Goal: Transaction & Acquisition: Obtain resource

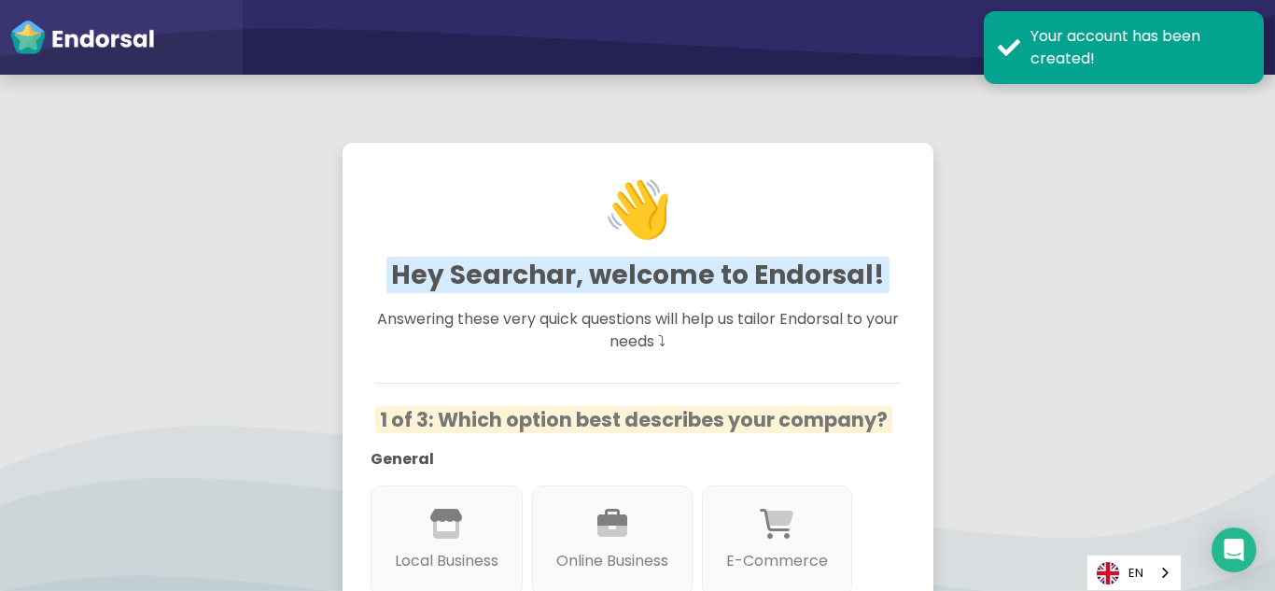
scroll to position [280, 0]
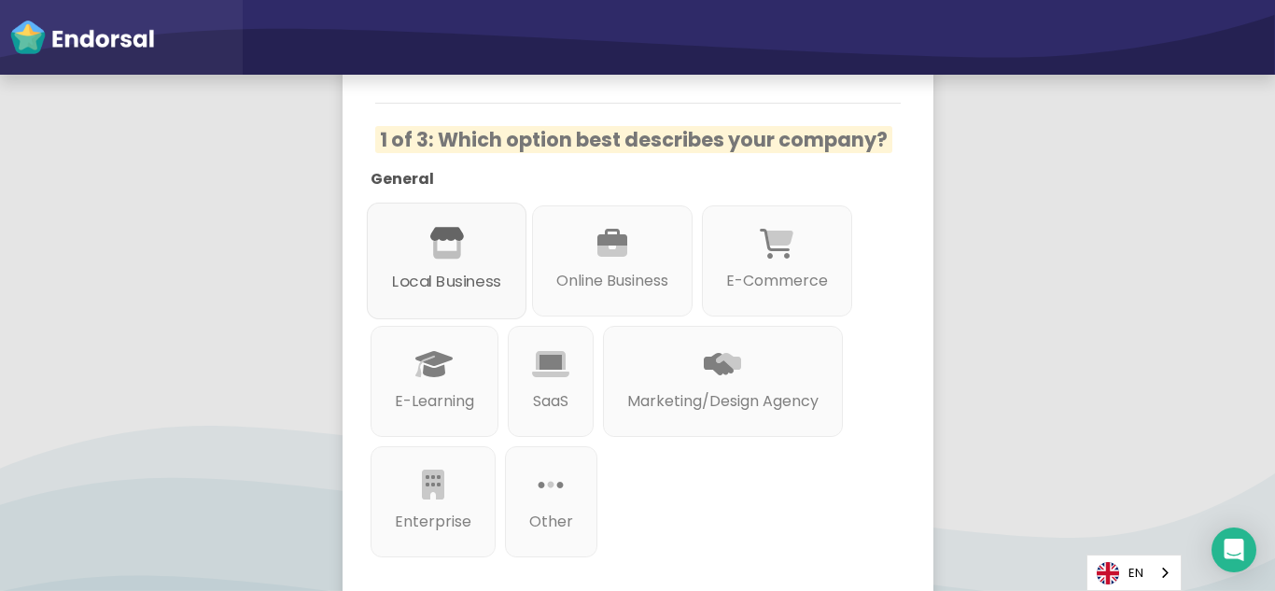
click at [446, 269] on div at bounding box center [446, 265] width 109 height 10
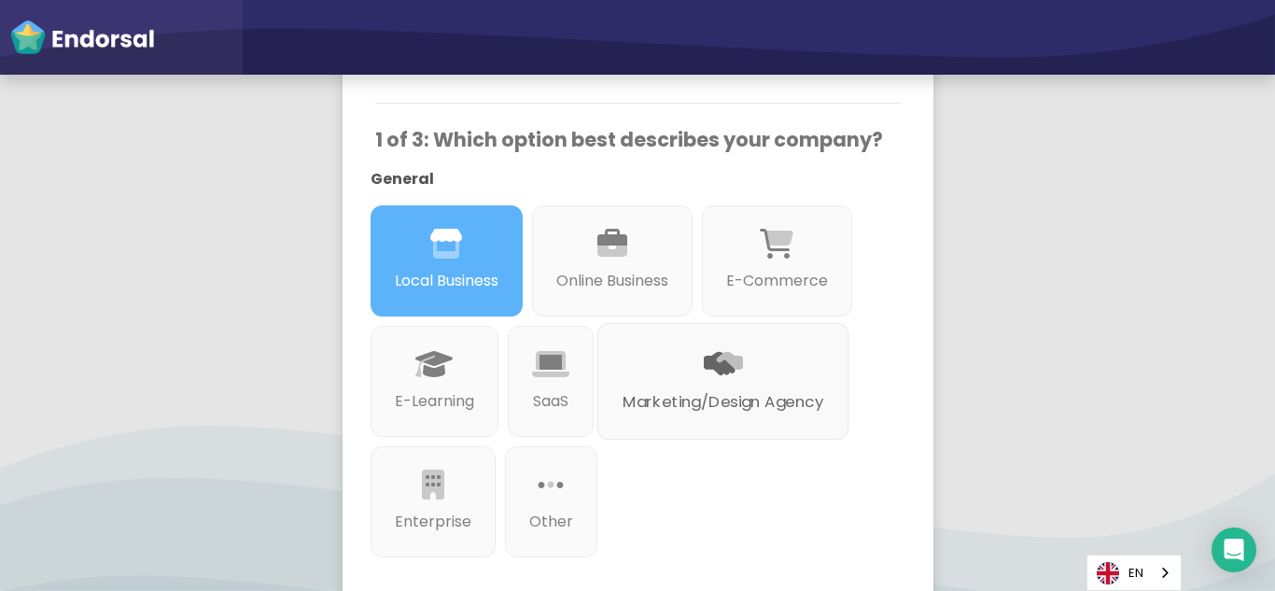
click at [709, 393] on p "Marketing/Design Agency" at bounding box center [722, 401] width 201 height 23
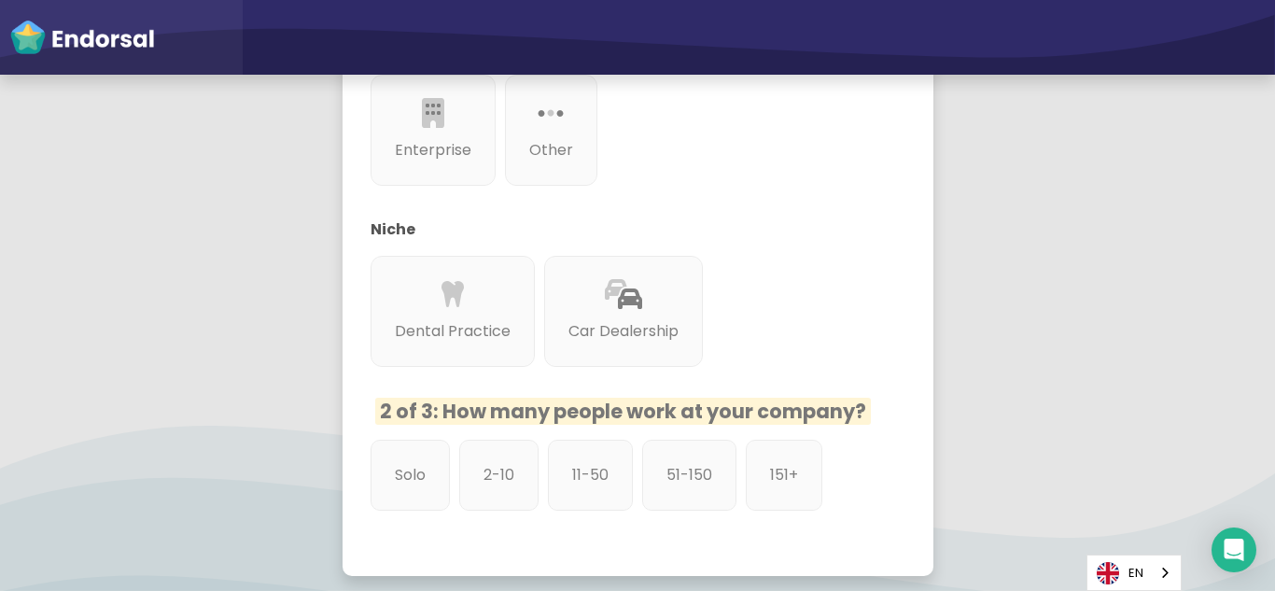
scroll to position [653, 0]
click at [490, 477] on p "2-10" at bounding box center [498, 472] width 33 height 23
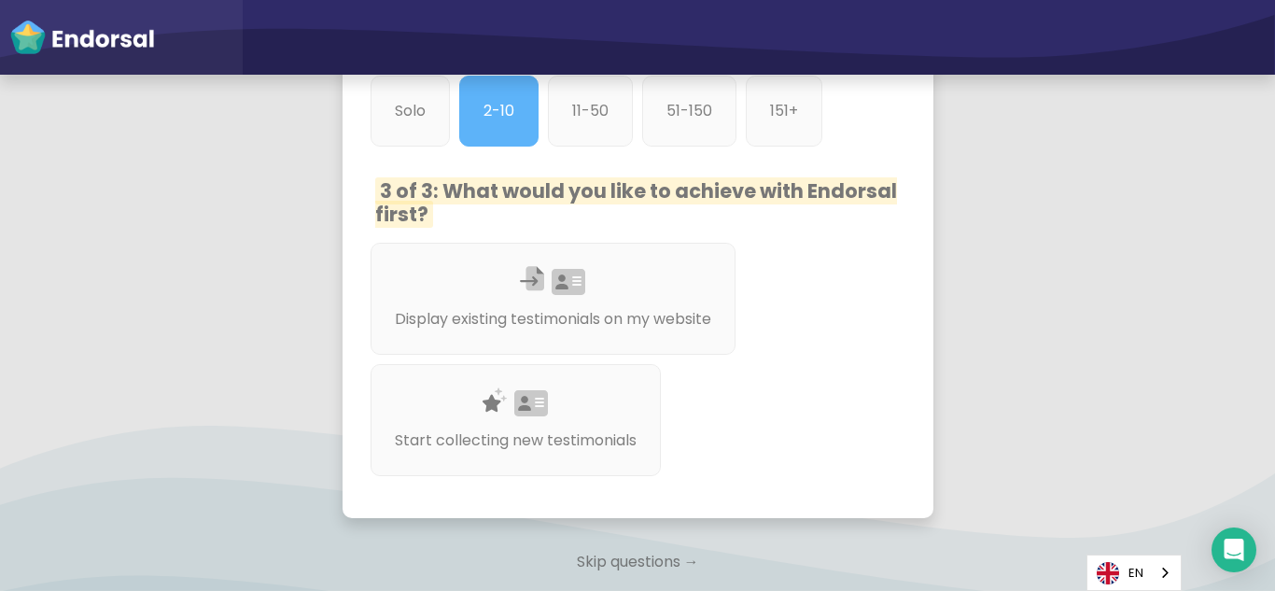
scroll to position [1027, 0]
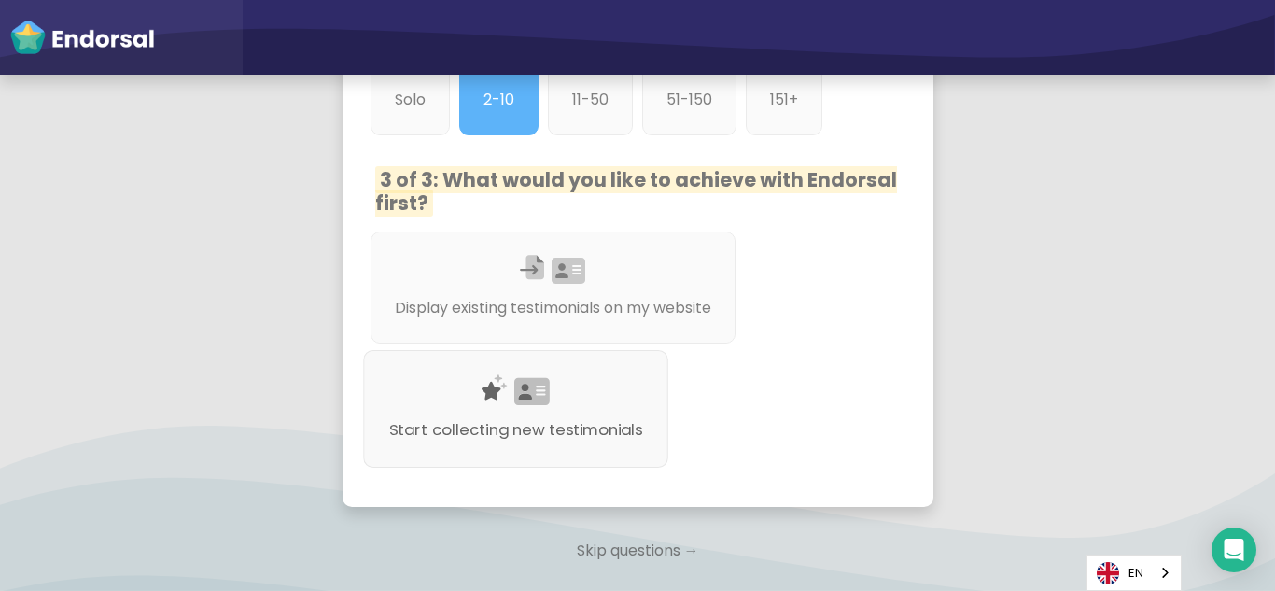
click at [567, 400] on div "Start collecting new testimonials" at bounding box center [515, 409] width 305 height 118
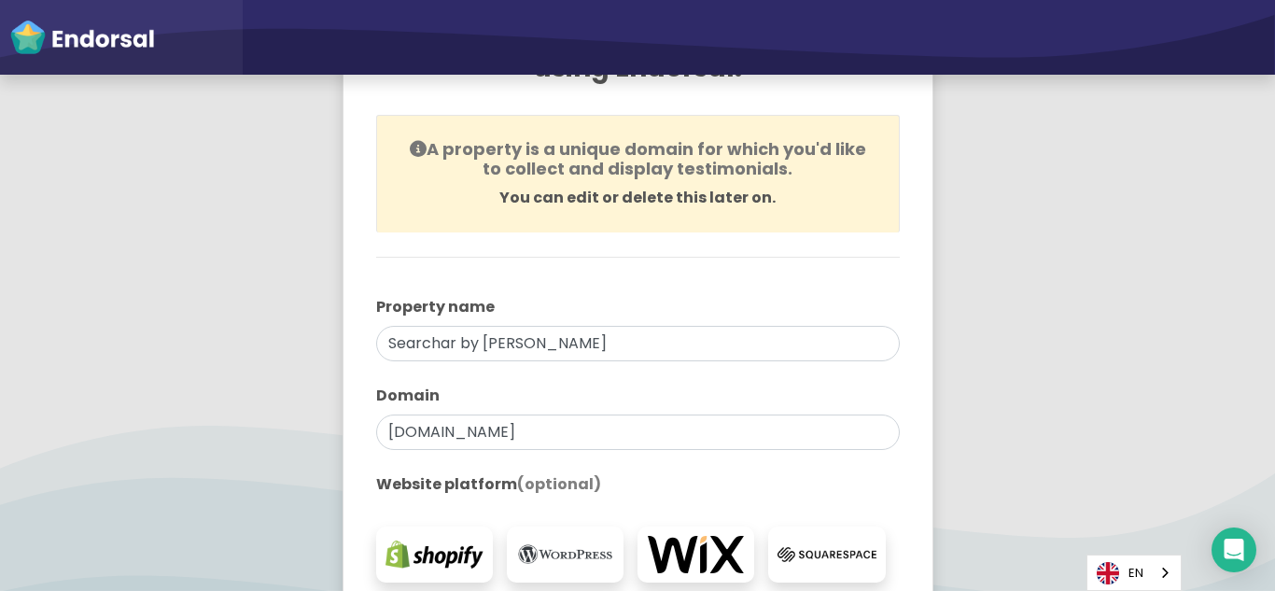
scroll to position [280, 0]
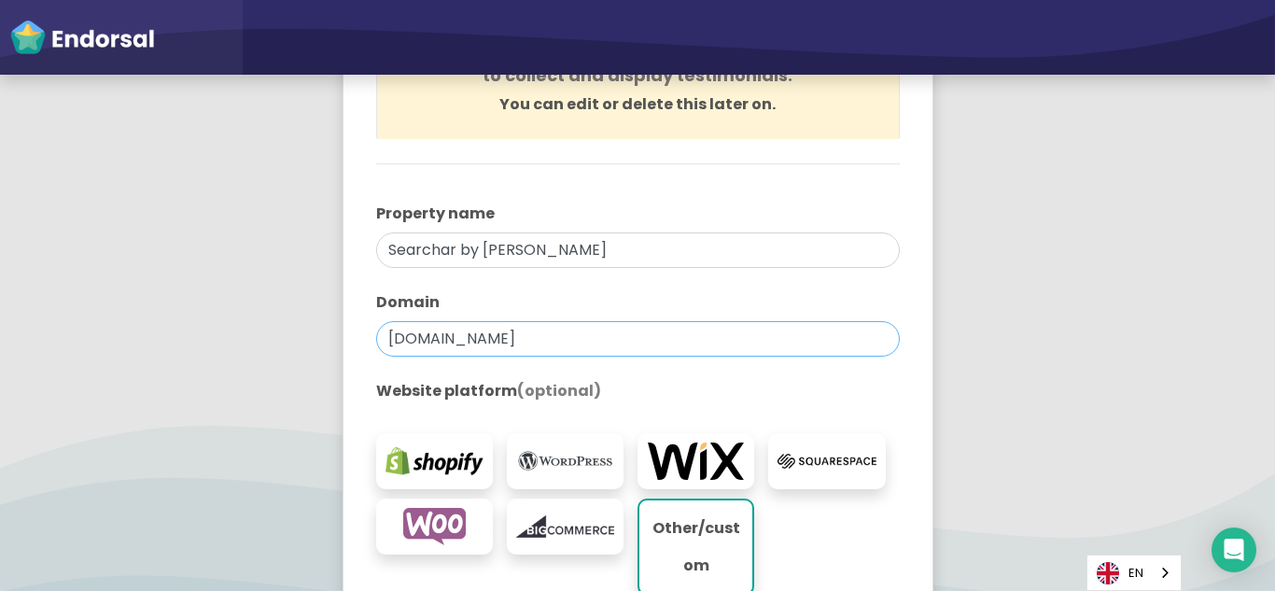
drag, startPoint x: 450, startPoint y: 341, endPoint x: 619, endPoint y: 338, distance: 168.9
click at [619, 338] on input "searcharbysagar.com" at bounding box center [638, 338] width 524 height 35
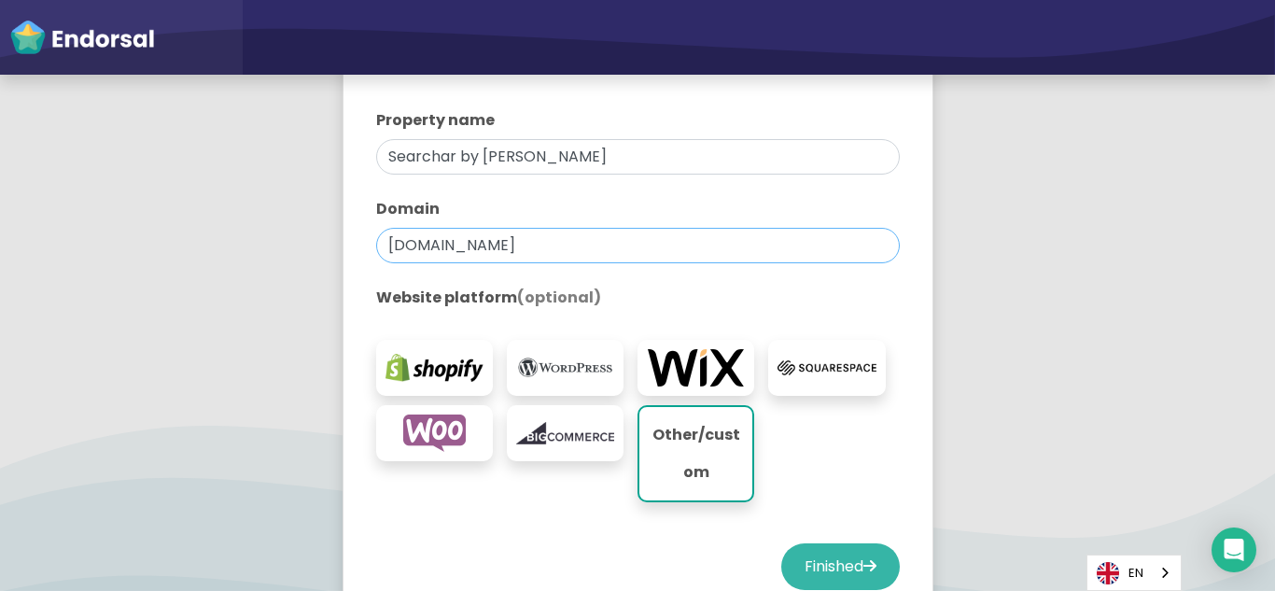
type input "searchar.in"
click at [808, 562] on button "Finished" at bounding box center [840, 566] width 119 height 47
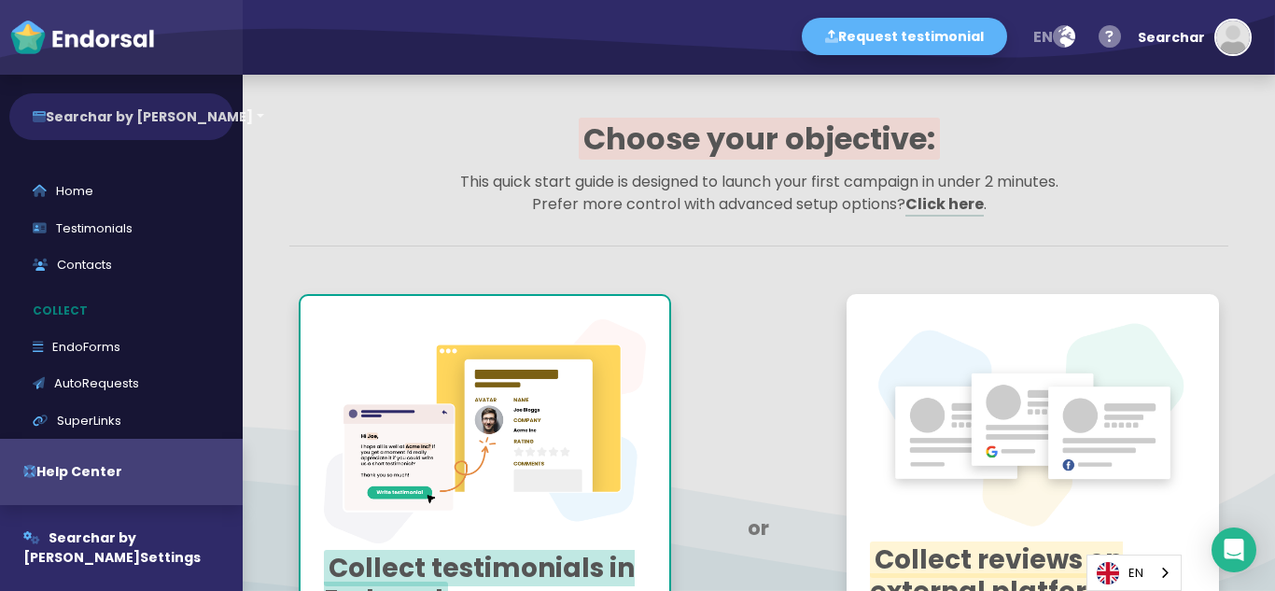
click at [134, 118] on button "Searchar by [PERSON_NAME]" at bounding box center [121, 116] width 224 height 47
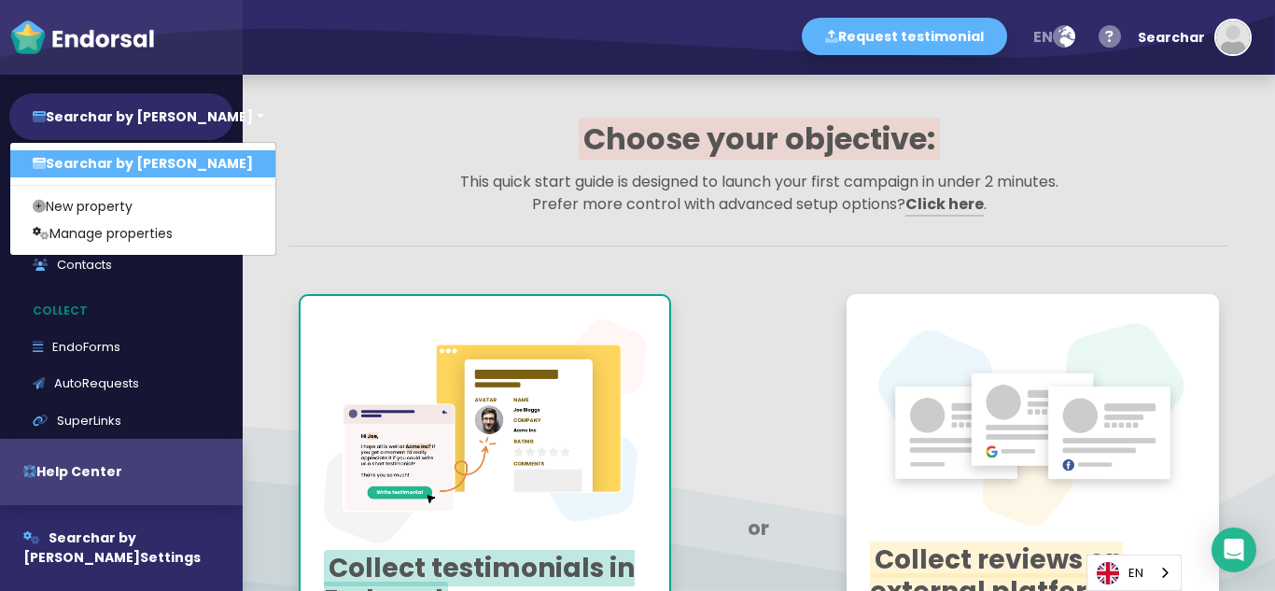
click at [126, 158] on link "Searchar by [PERSON_NAME]" at bounding box center [142, 163] width 265 height 27
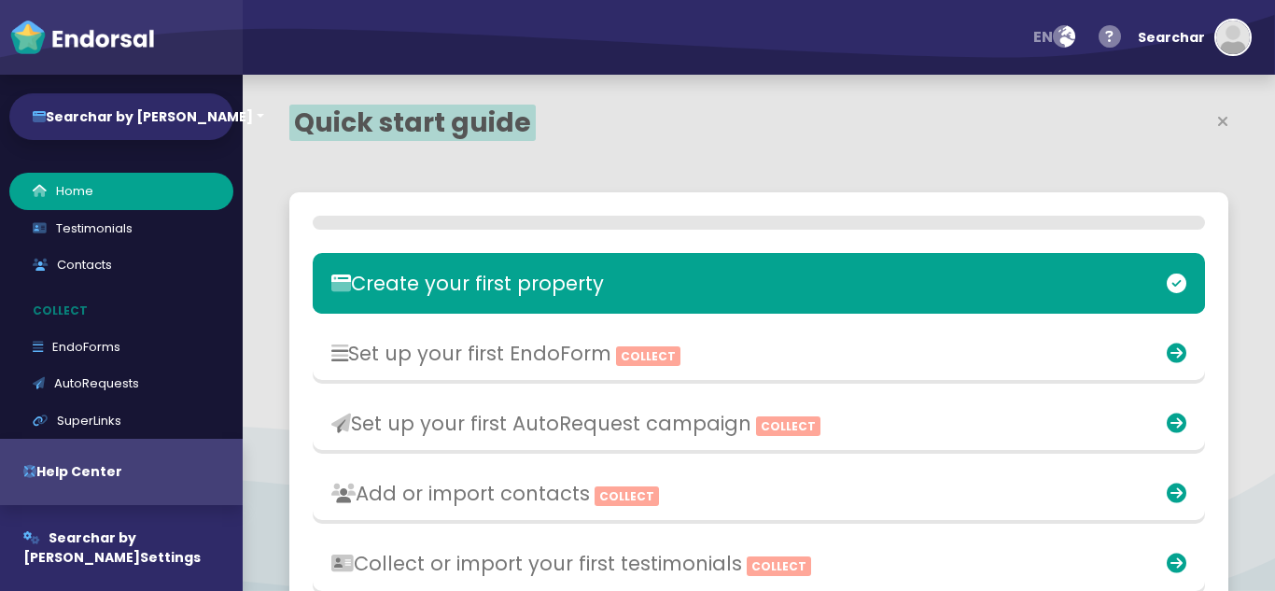
select select "14"
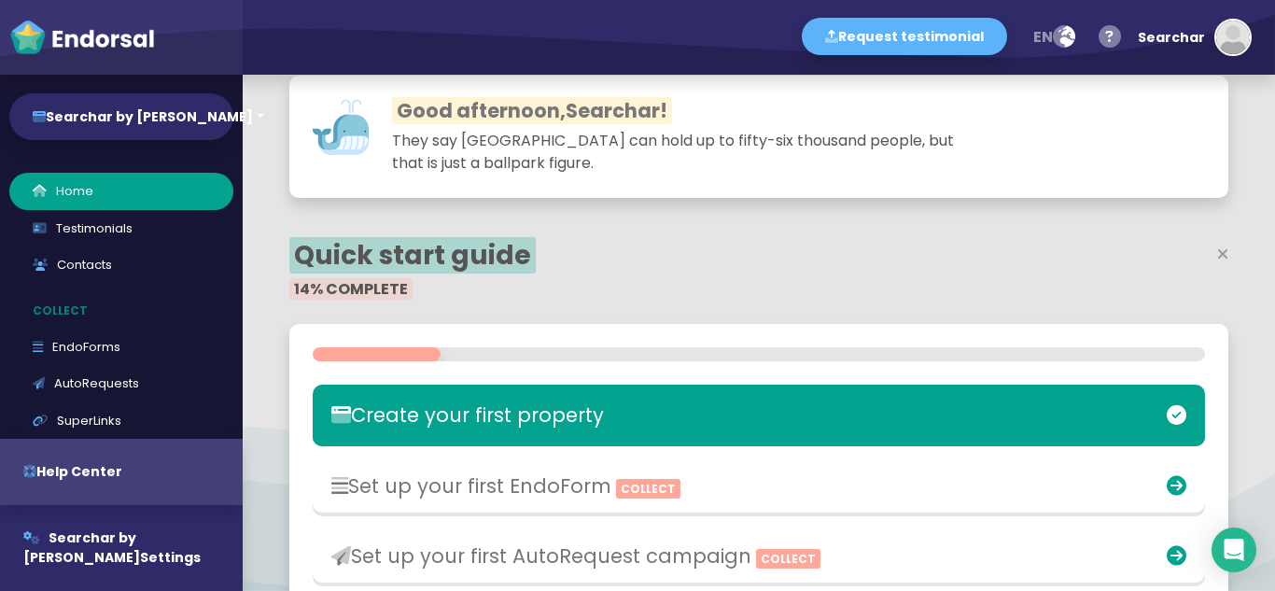
scroll to position [280, 0]
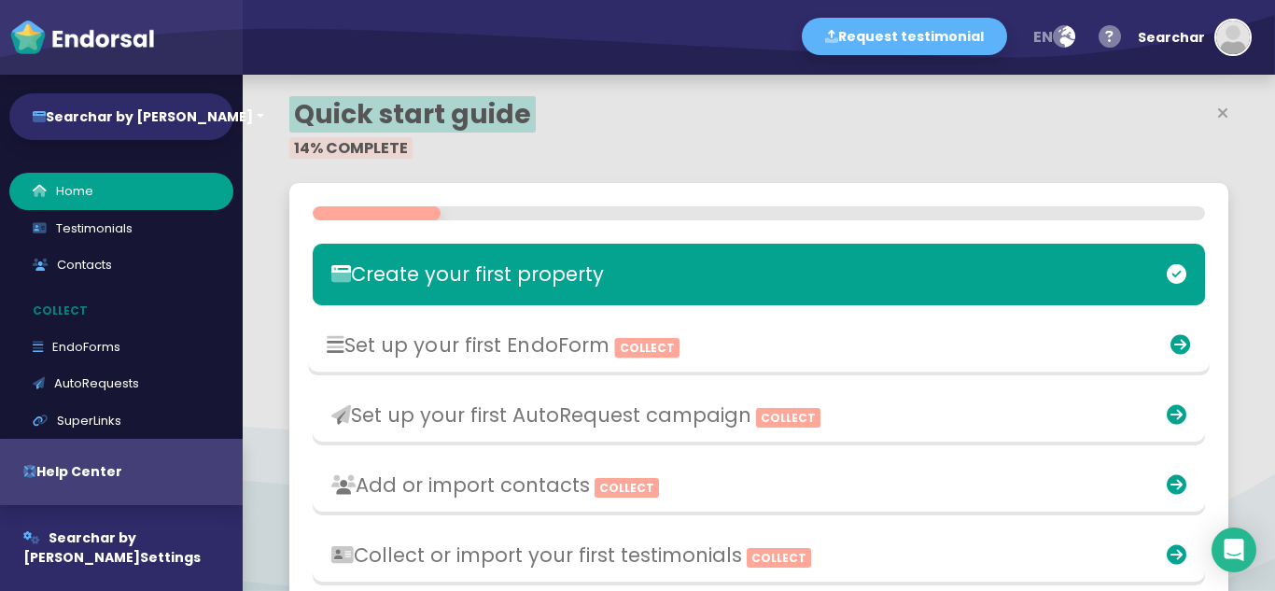
click at [504, 338] on h3 "Set up your first EndoForm Collect" at bounding box center [611, 343] width 569 height 23
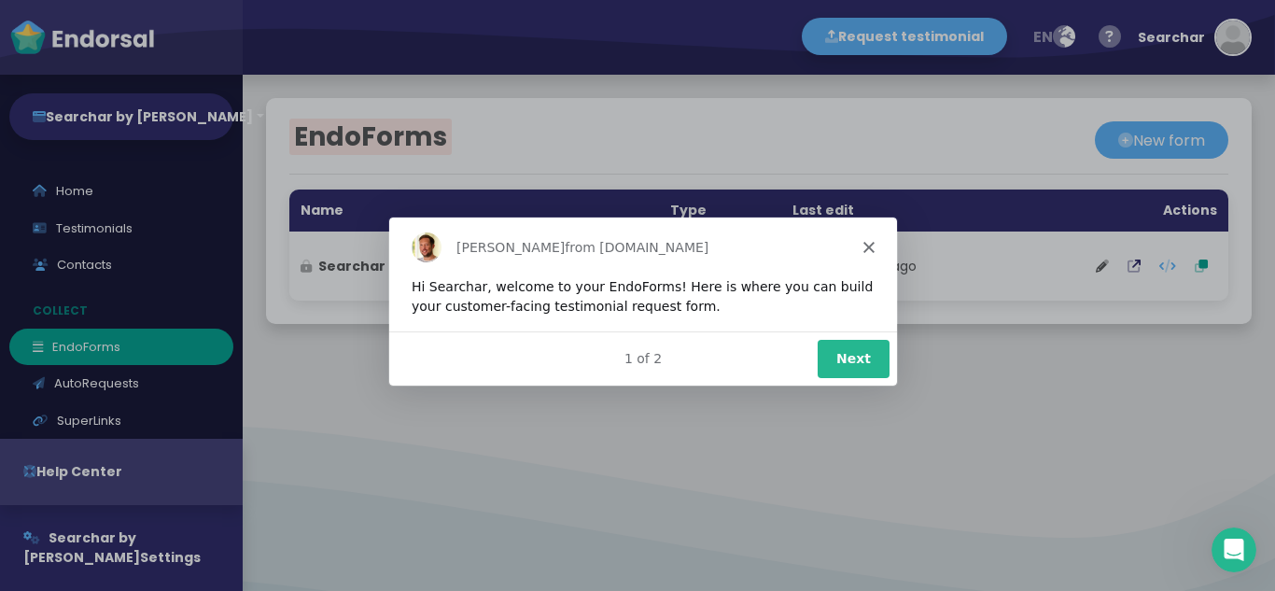
click at [869, 244] on polygon "Close" at bounding box center [867, 245] width 11 height 11
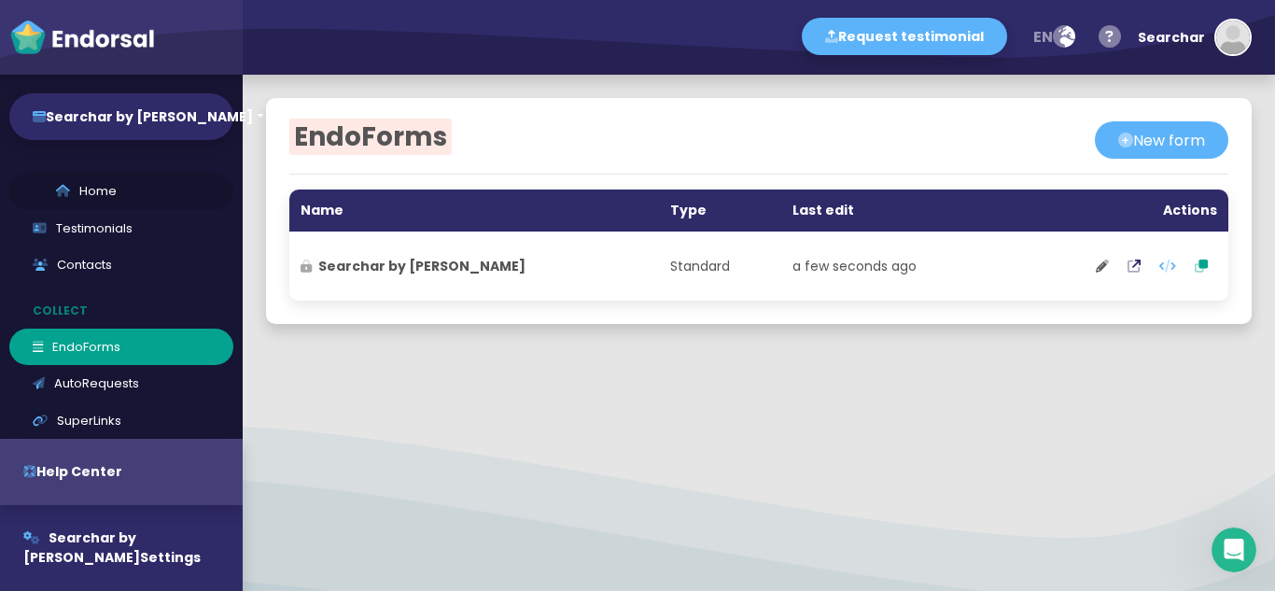
click at [111, 190] on link "Home" at bounding box center [121, 191] width 224 height 37
select select "14"
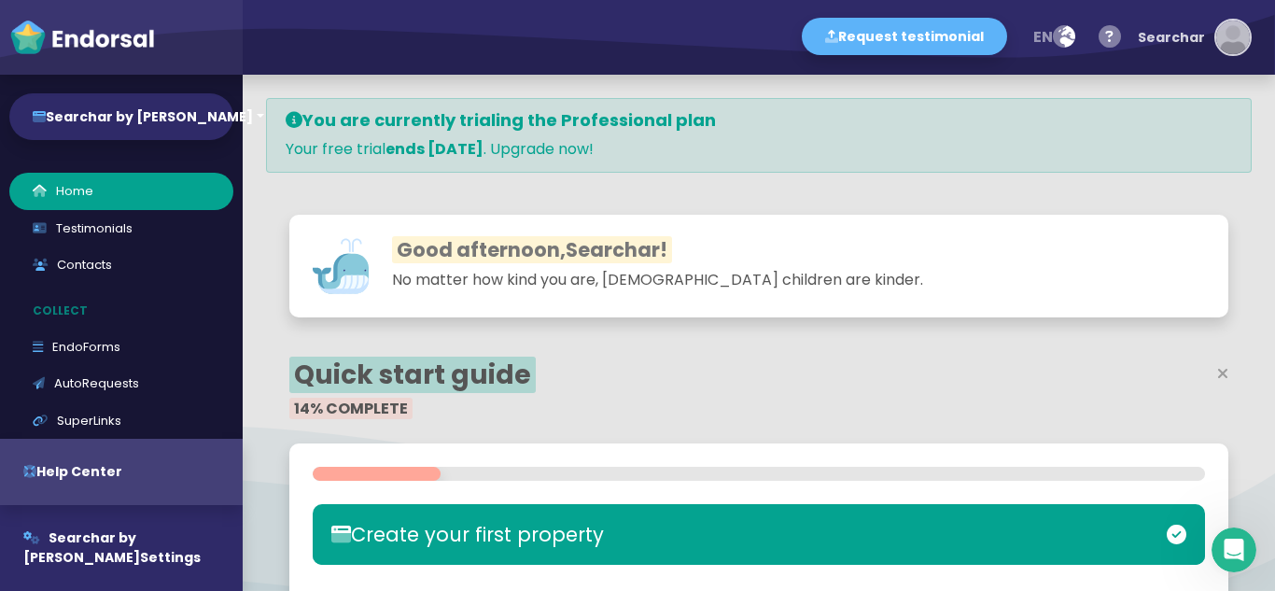
click at [1207, 43] on button "Searchar" at bounding box center [1189, 37] width 123 height 56
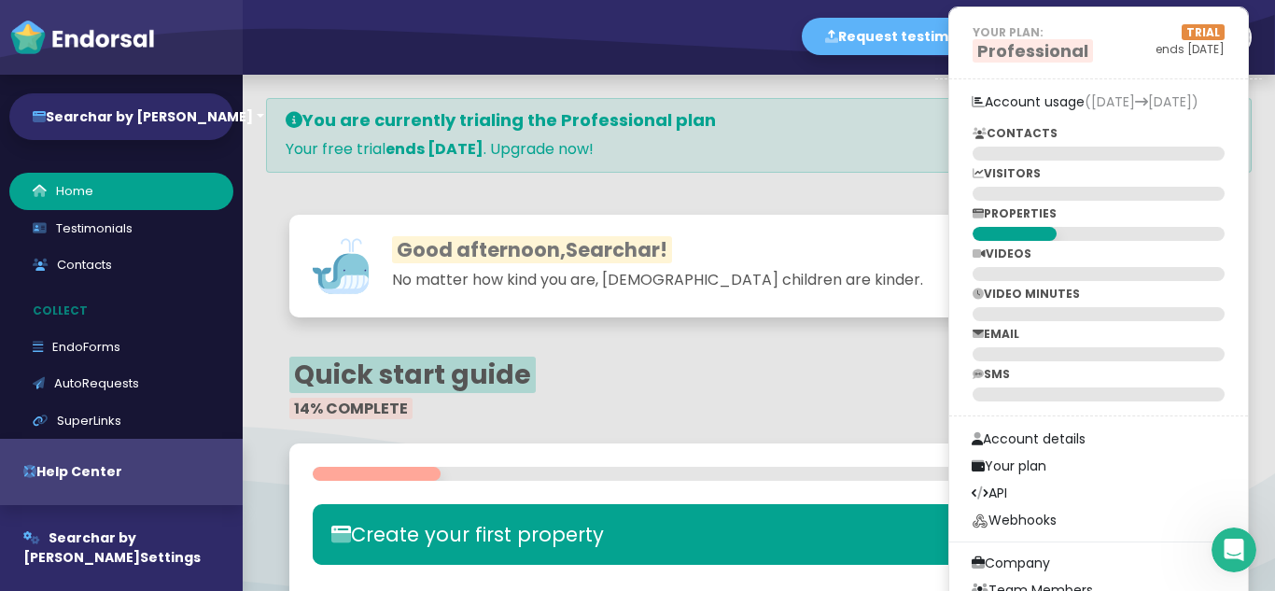
click at [347, 207] on div "Good afternoon, Searchar ! No matter how kind you are, German children are kind…" at bounding box center [758, 270] width 985 height 159
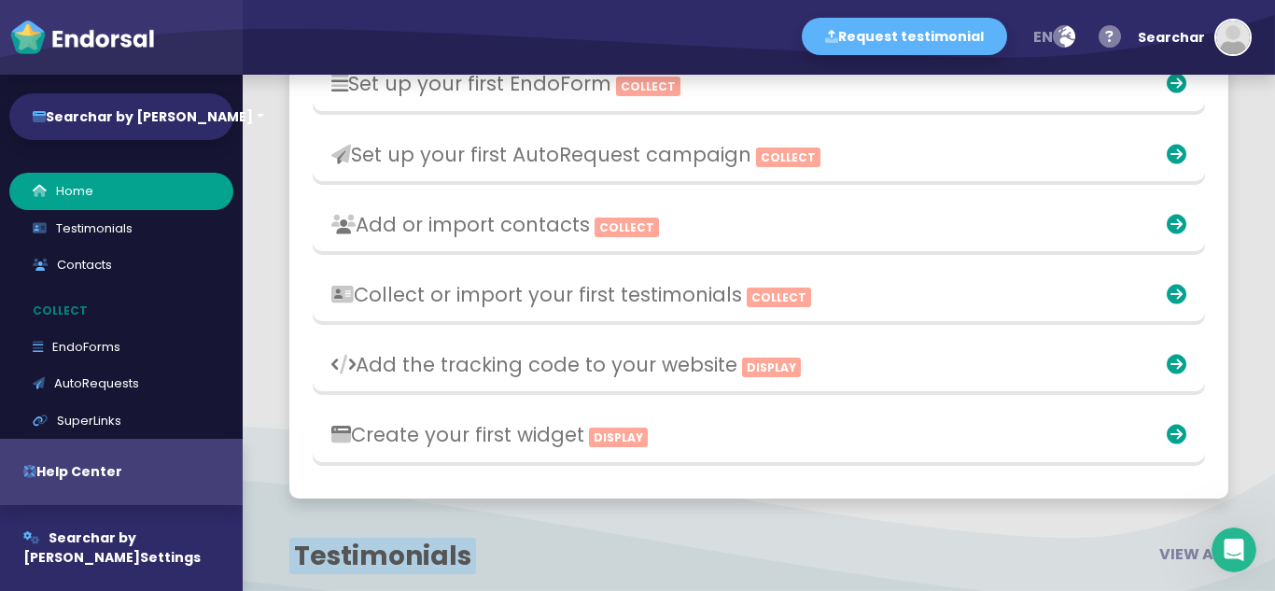
scroll to position [560, 0]
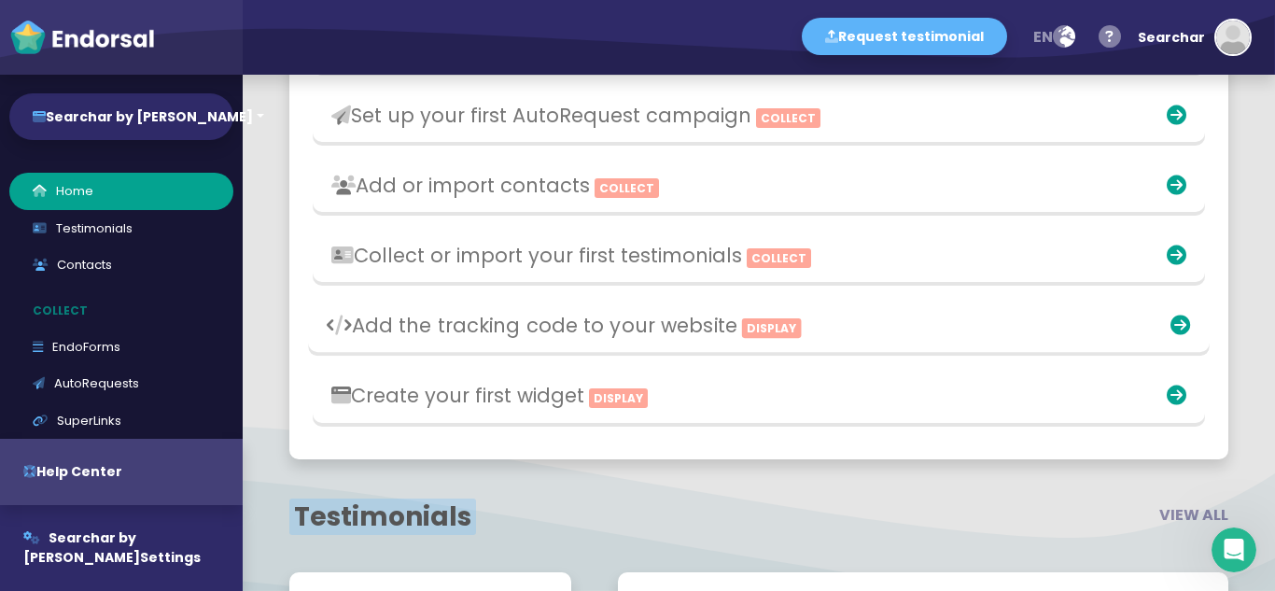
click at [554, 314] on h3 "Add the tracking code to your website Display" at bounding box center [611, 325] width 569 height 23
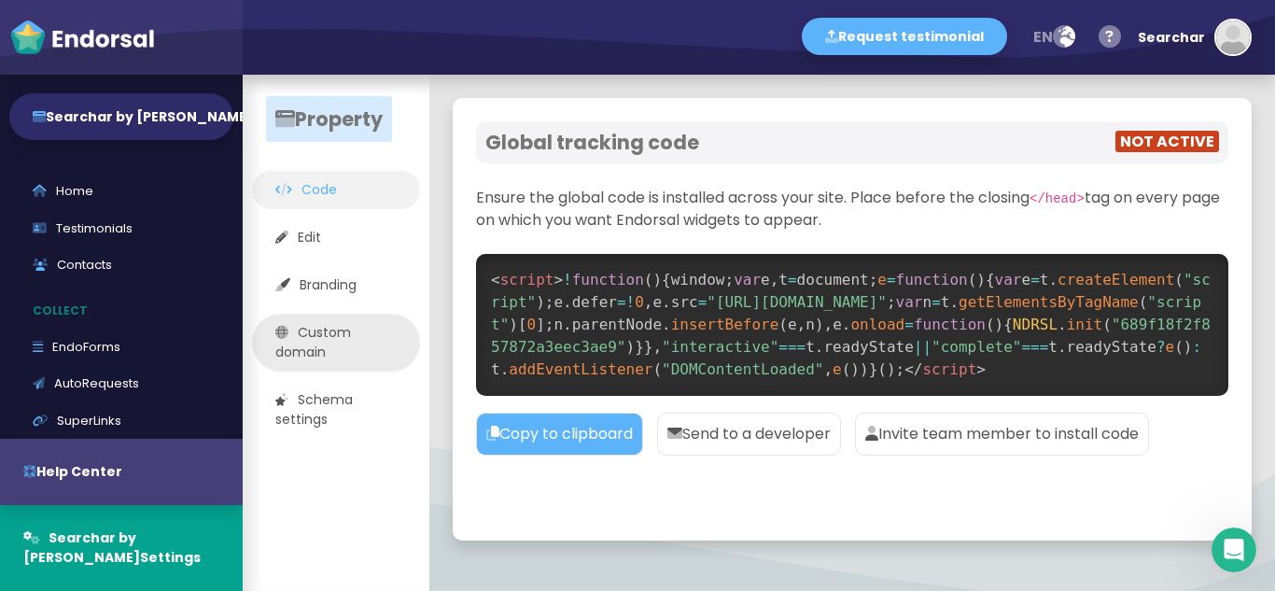
click at [332, 325] on link "Custom domain" at bounding box center [336, 343] width 168 height 58
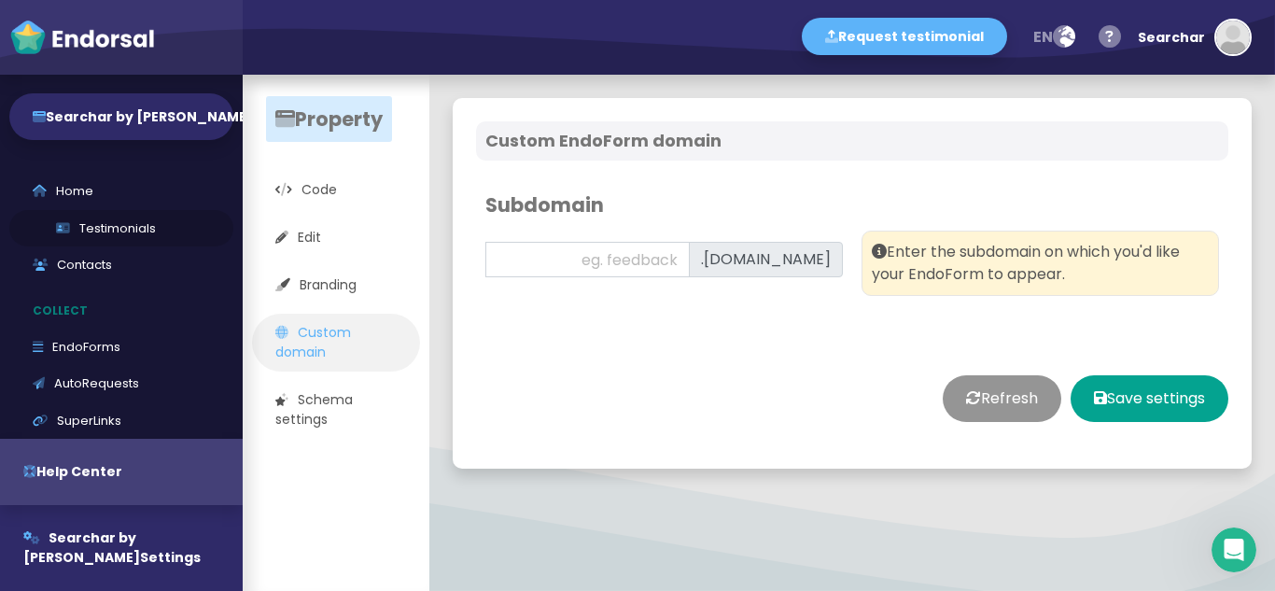
click at [108, 227] on link "Testimonials" at bounding box center [121, 228] width 224 height 37
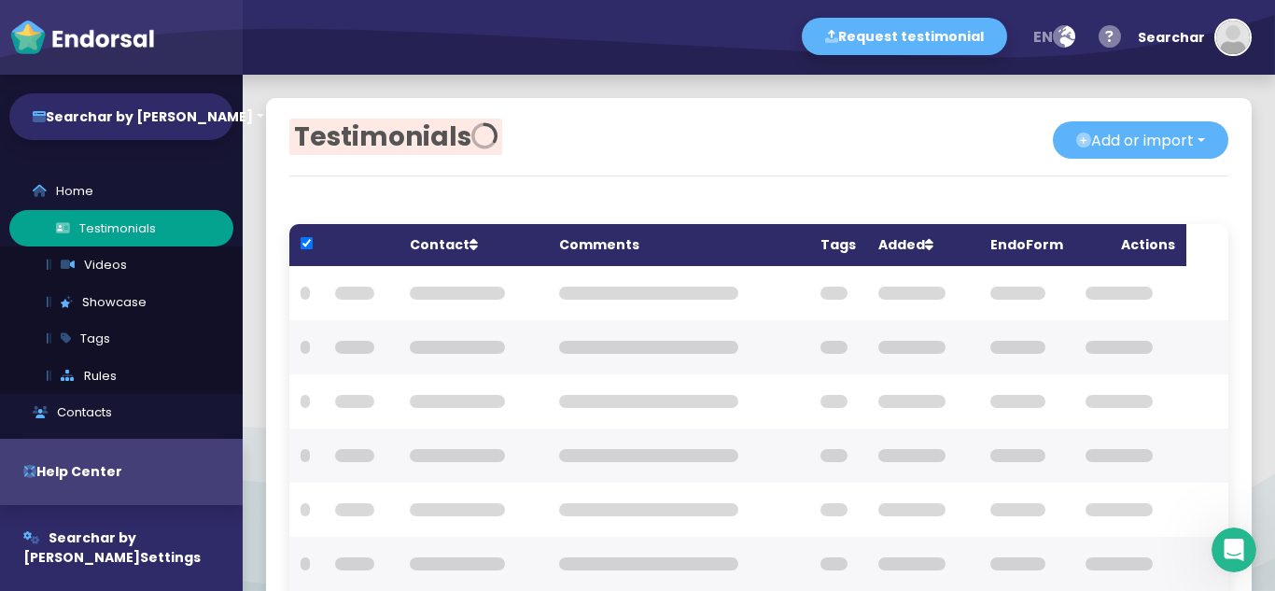
checkbox input "true"
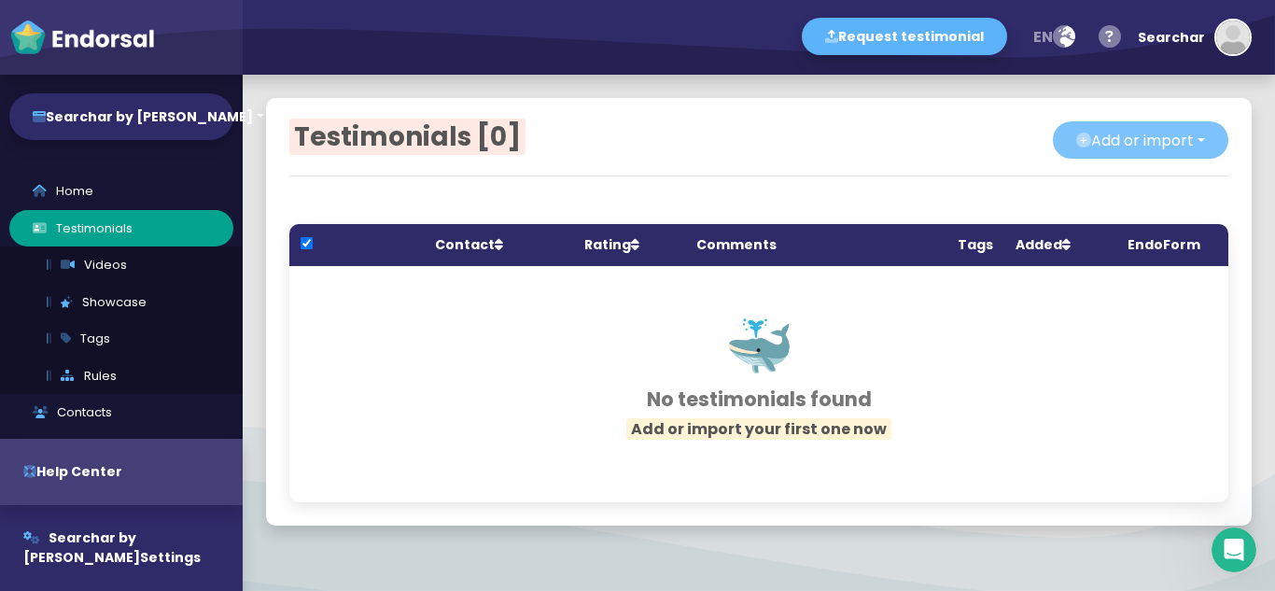
click at [1120, 141] on button "Add or import" at bounding box center [1140, 139] width 175 height 37
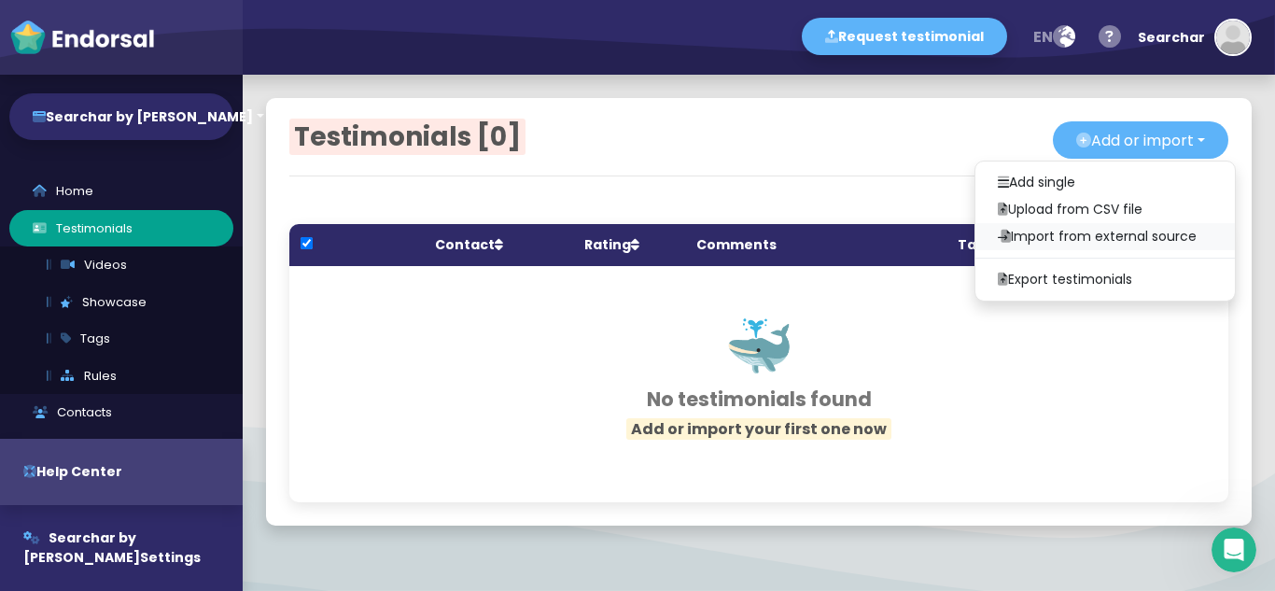
click at [1016, 233] on link "Import from external source" at bounding box center [1104, 236] width 259 height 27
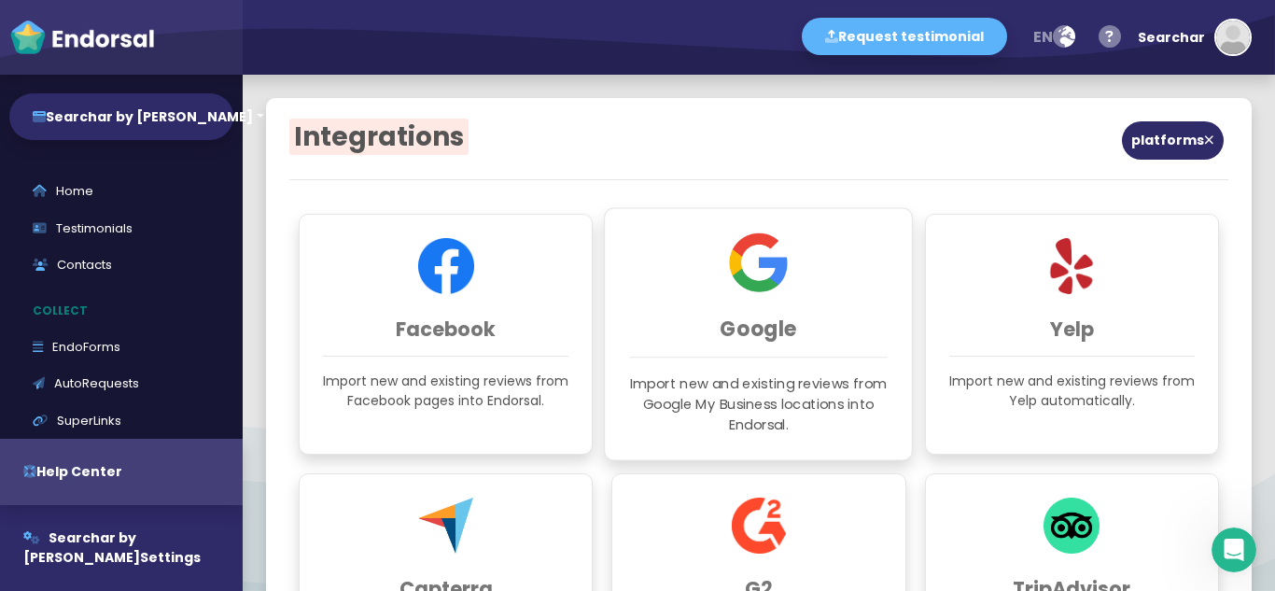
click at [743, 277] on img at bounding box center [758, 262] width 59 height 59
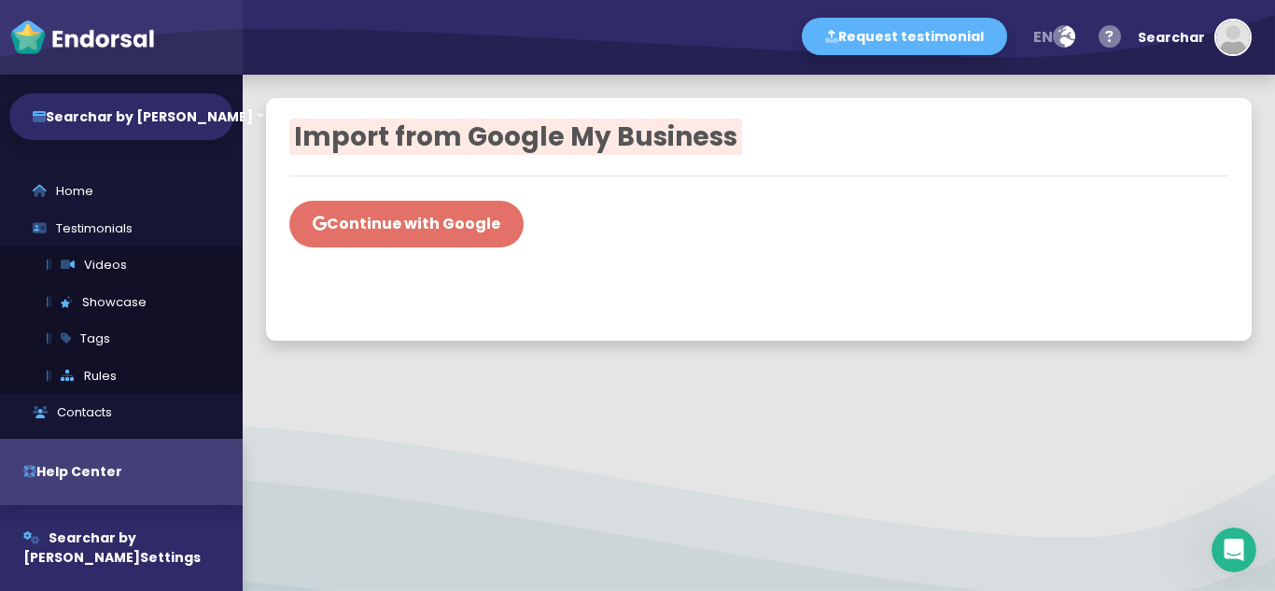
click at [431, 226] on button "Continue with Google" at bounding box center [406, 224] width 234 height 47
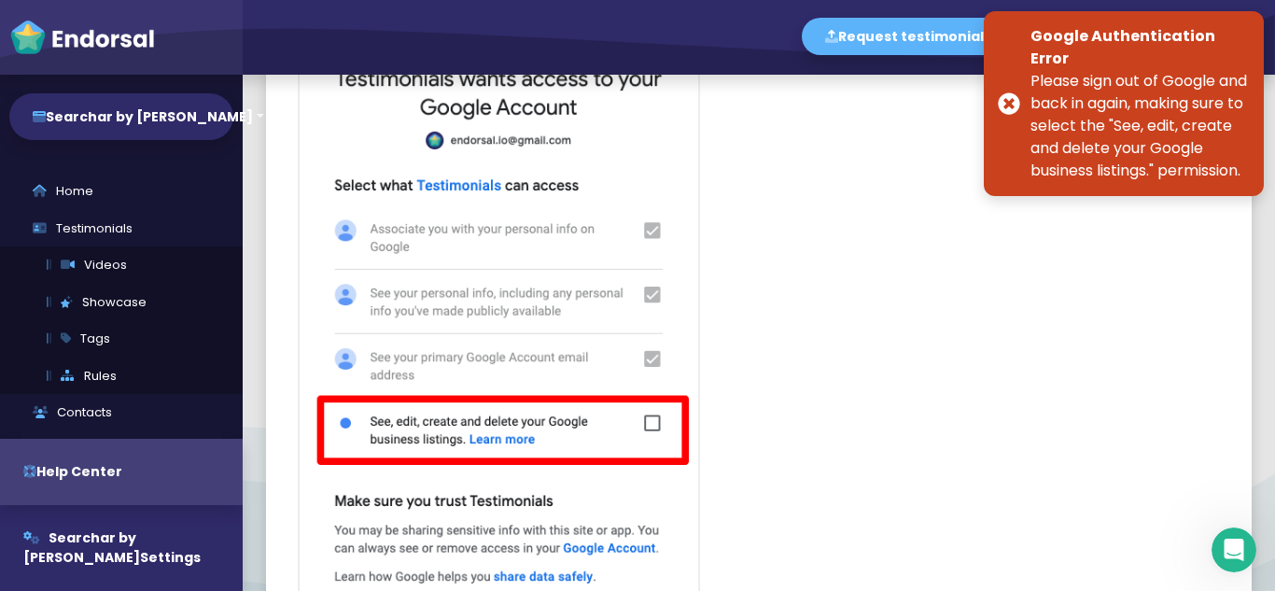
scroll to position [373, 0]
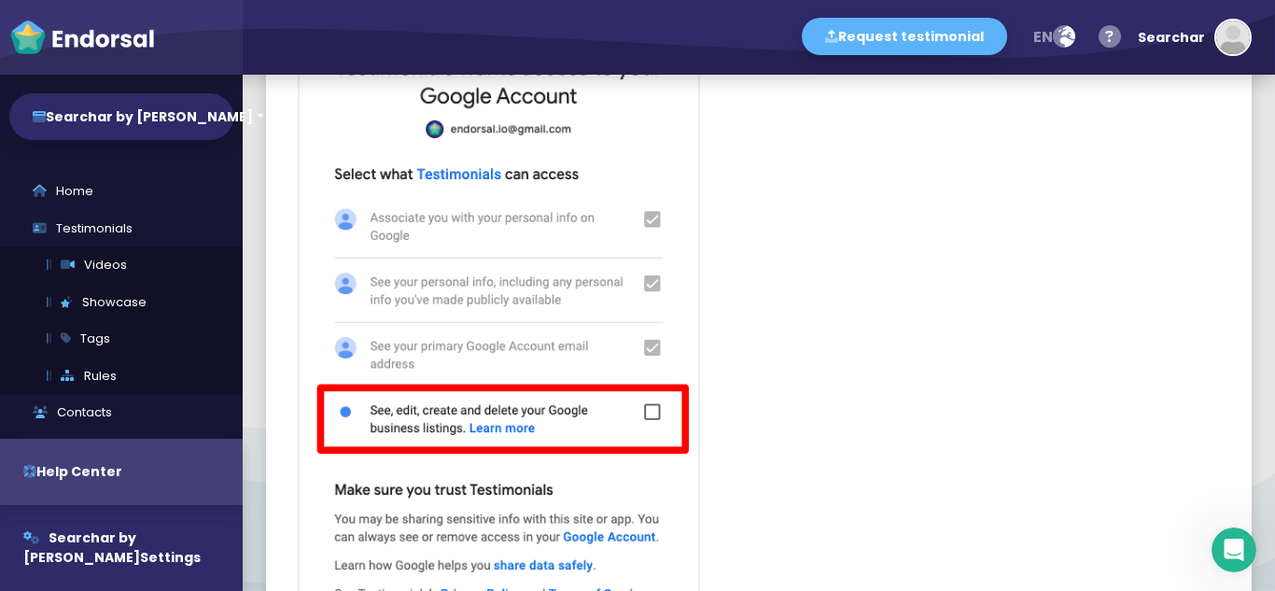
click at [658, 412] on img at bounding box center [499, 345] width 420 height 772
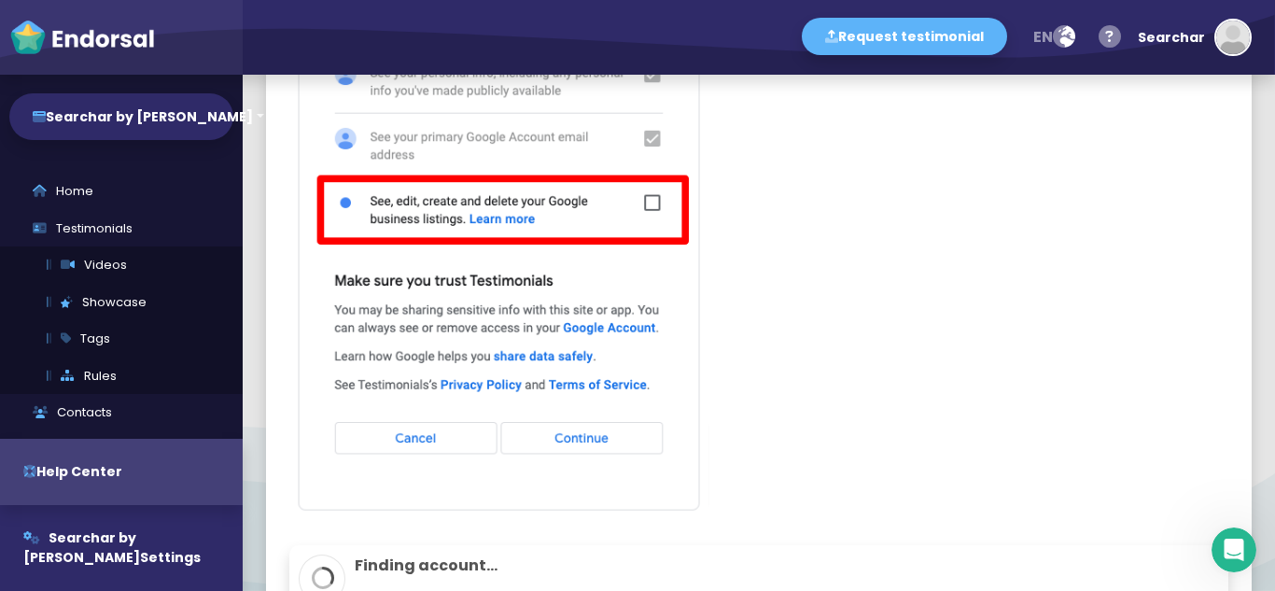
scroll to position [653, 0]
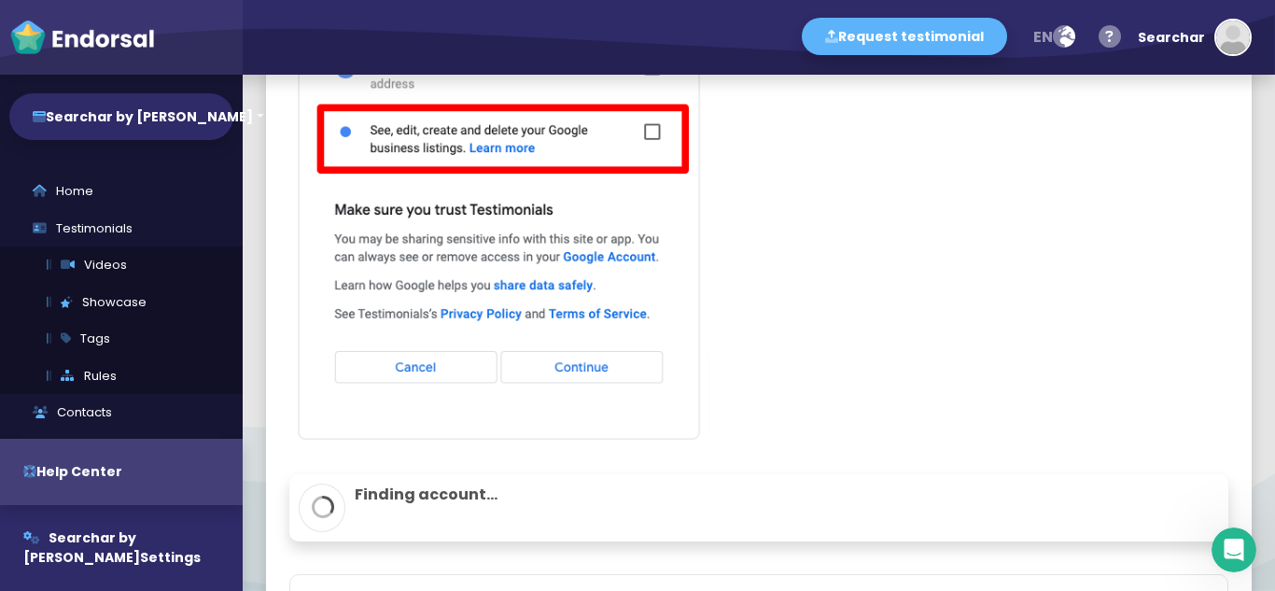
click at [594, 365] on img at bounding box center [499, 65] width 420 height 772
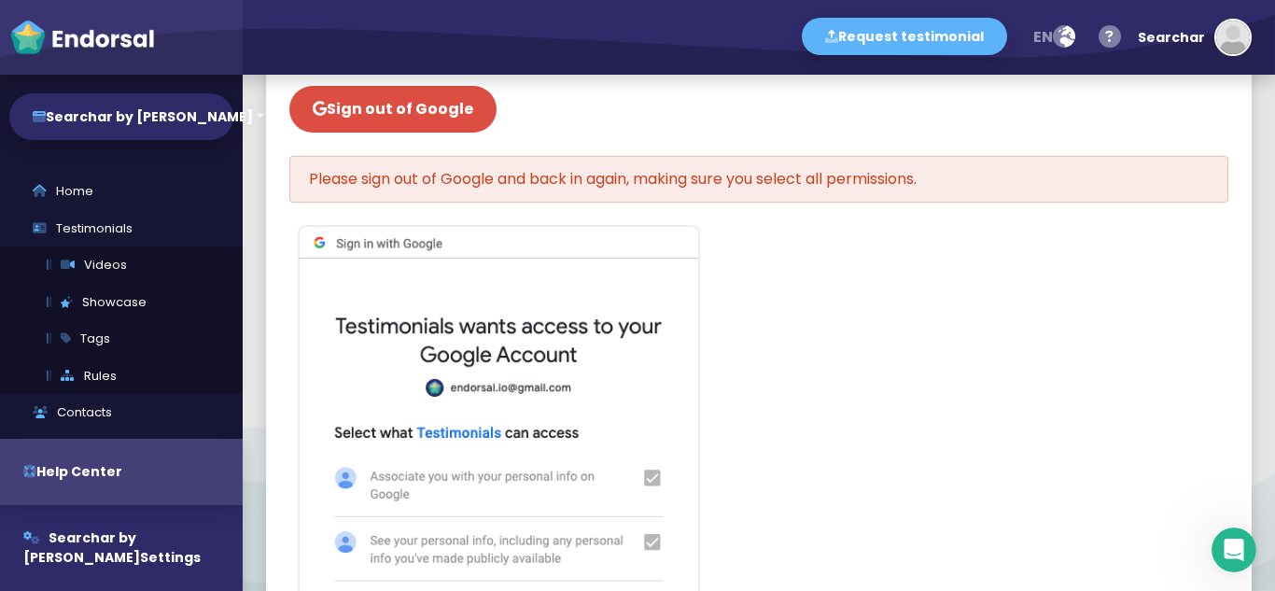
scroll to position [93, 0]
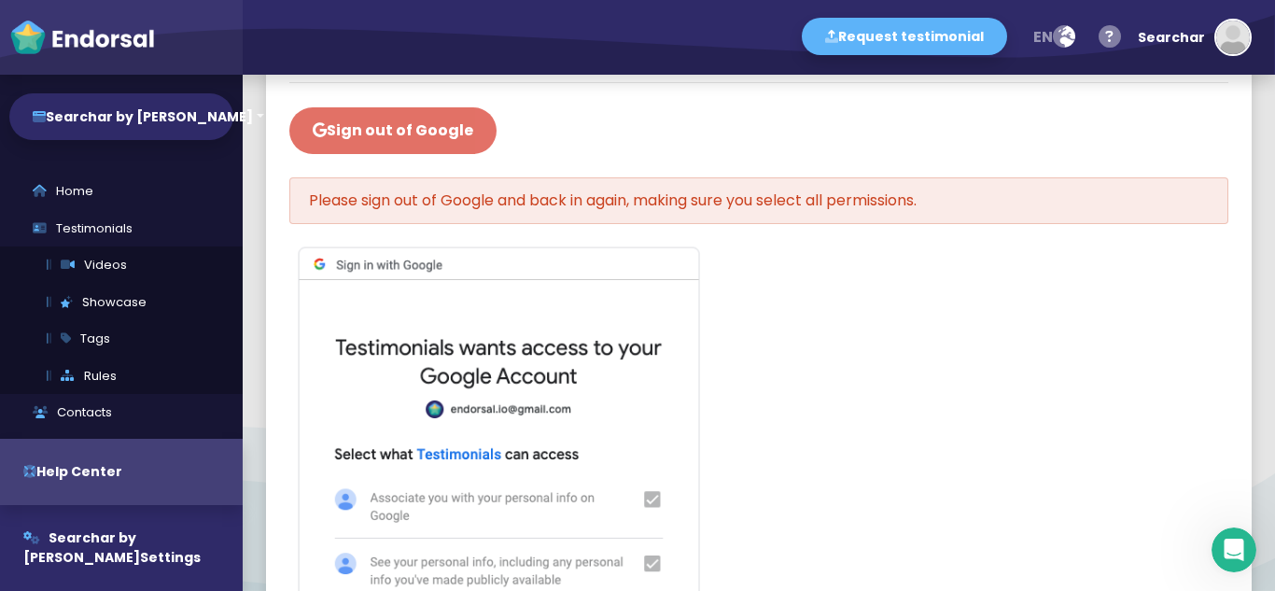
click at [442, 129] on button "Sign out of Google" at bounding box center [392, 130] width 207 height 47
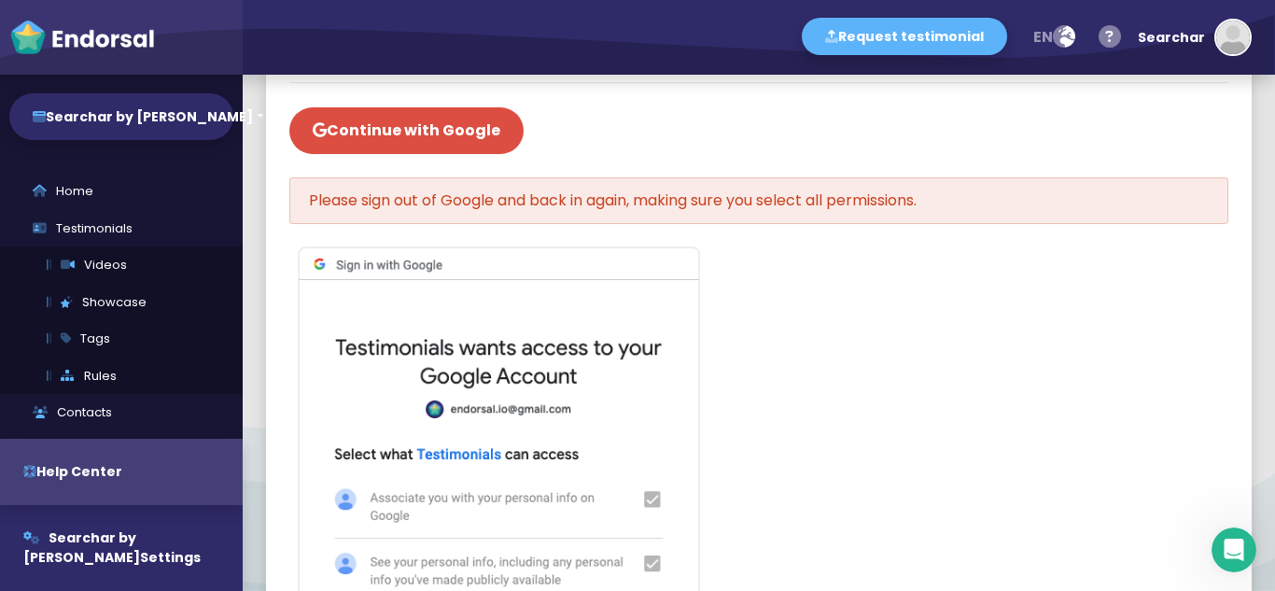
click at [442, 129] on button "Continue with Google" at bounding box center [406, 130] width 234 height 47
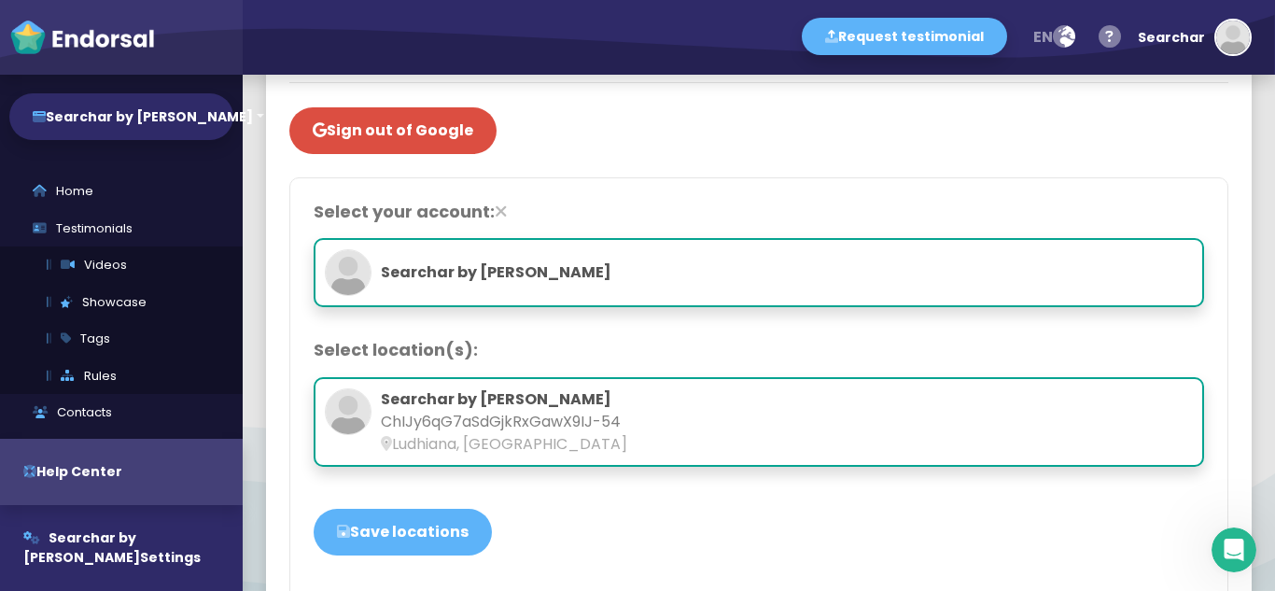
click at [492, 393] on p "Searchar by [PERSON_NAME]" at bounding box center [759, 399] width 868 height 22
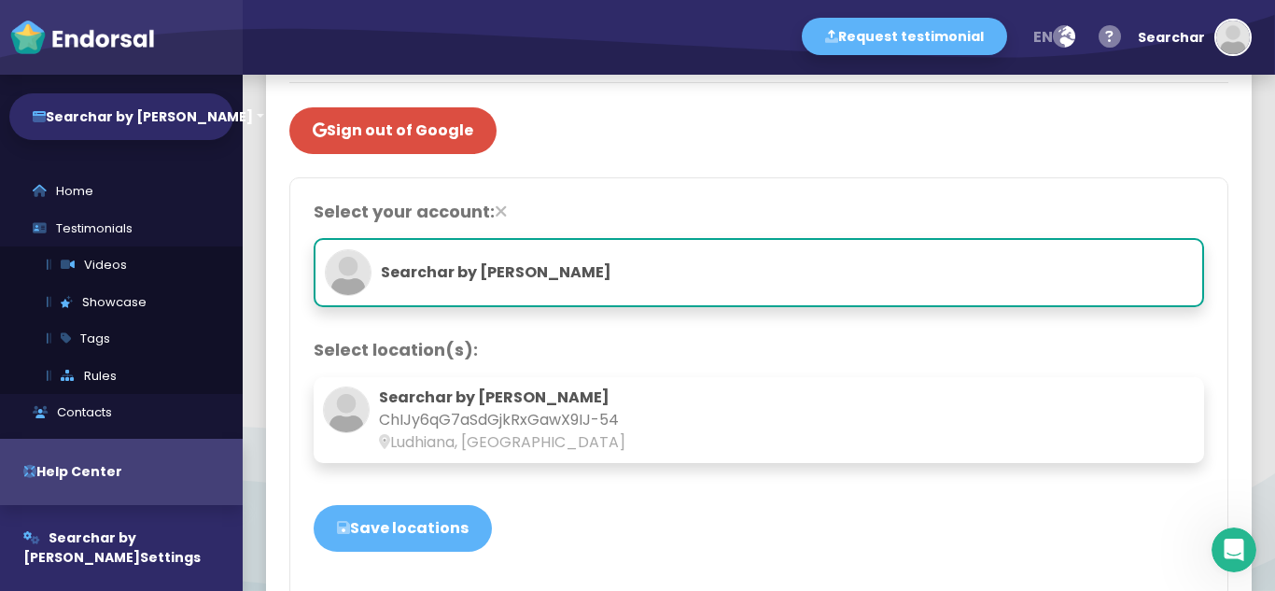
click at [492, 393] on p "Searchar by [PERSON_NAME]" at bounding box center [759, 397] width 872 height 22
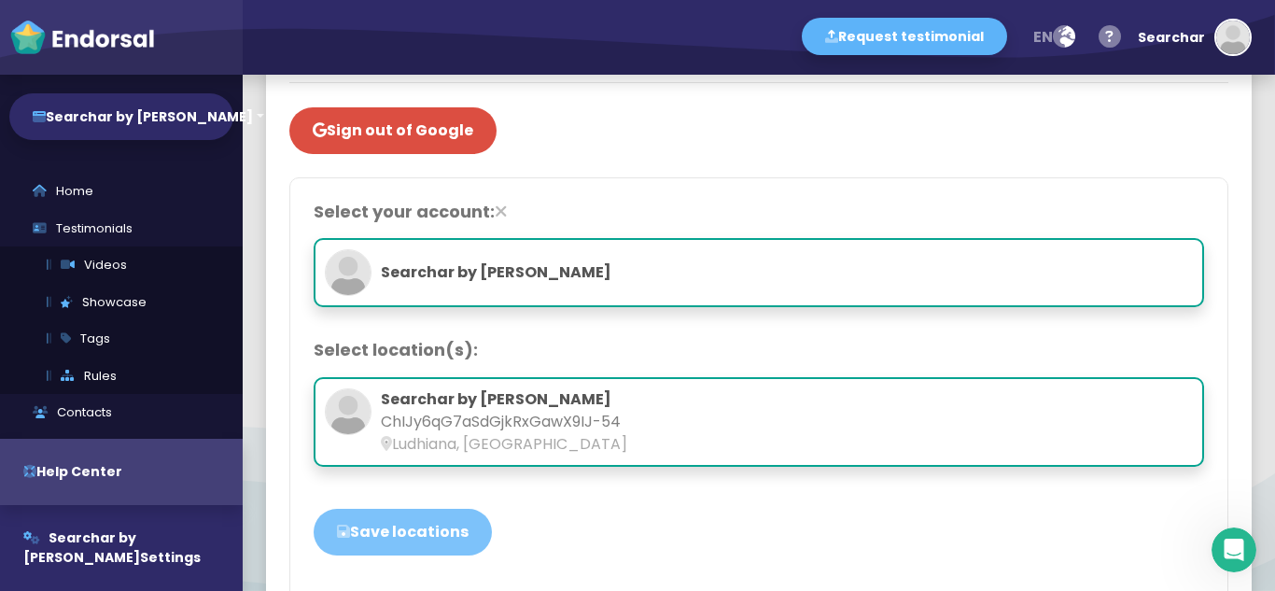
click at [429, 542] on button "Save locations" at bounding box center [403, 532] width 178 height 47
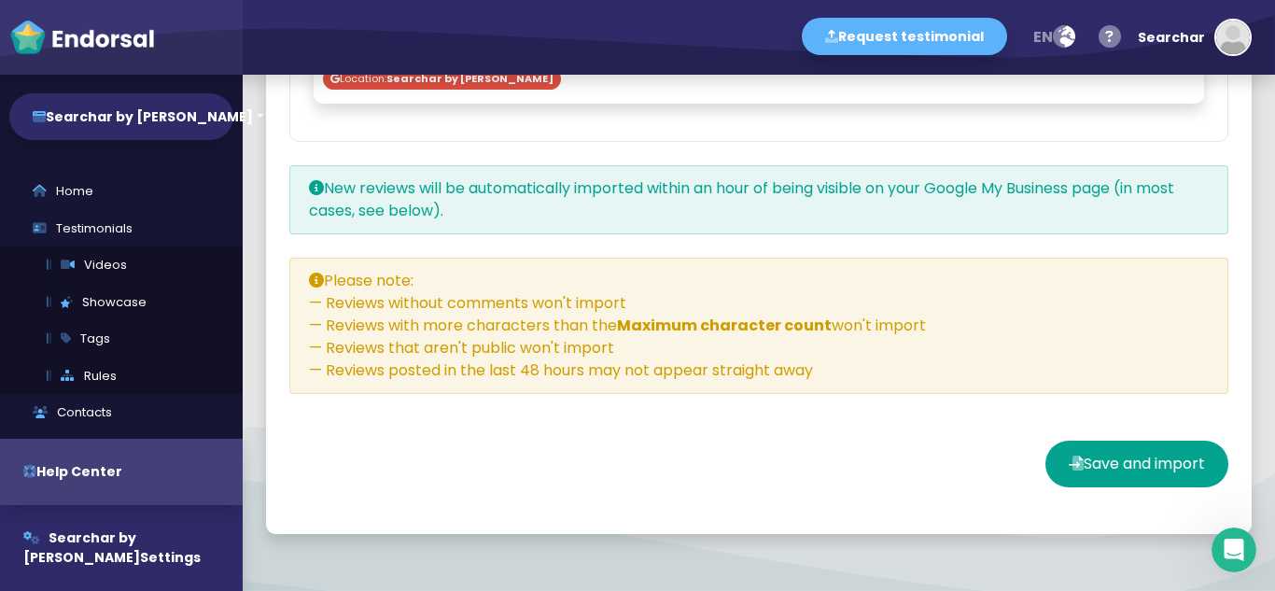
scroll to position [2053, 0]
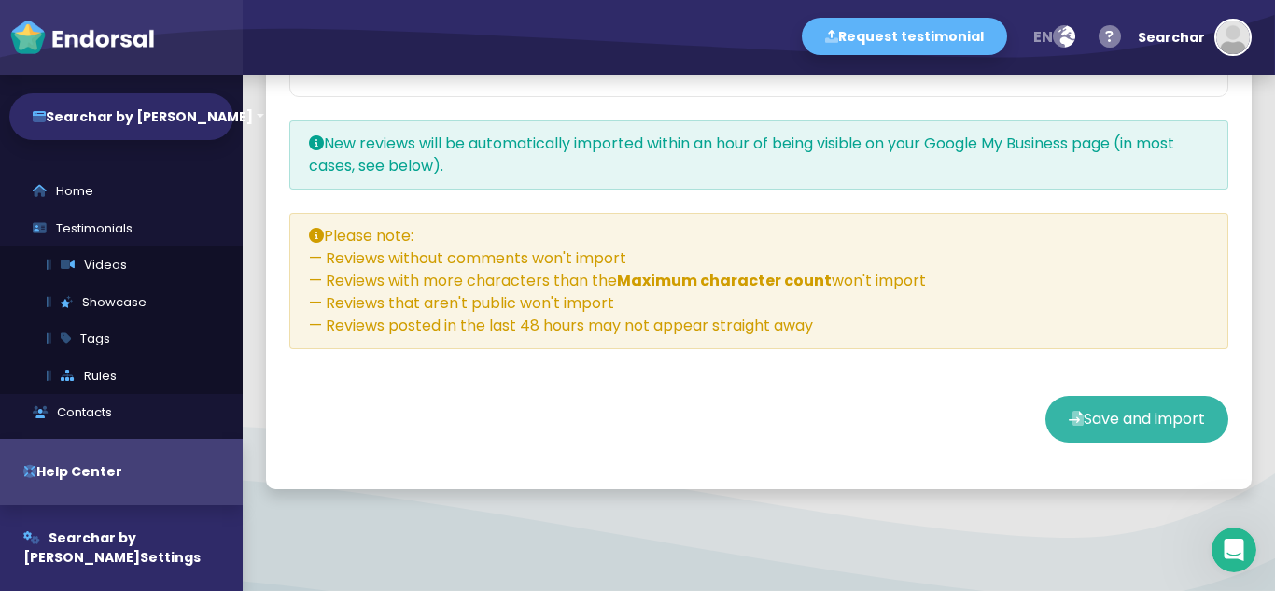
click at [1107, 418] on span "Save and import" at bounding box center [1143, 418] width 121 height 21
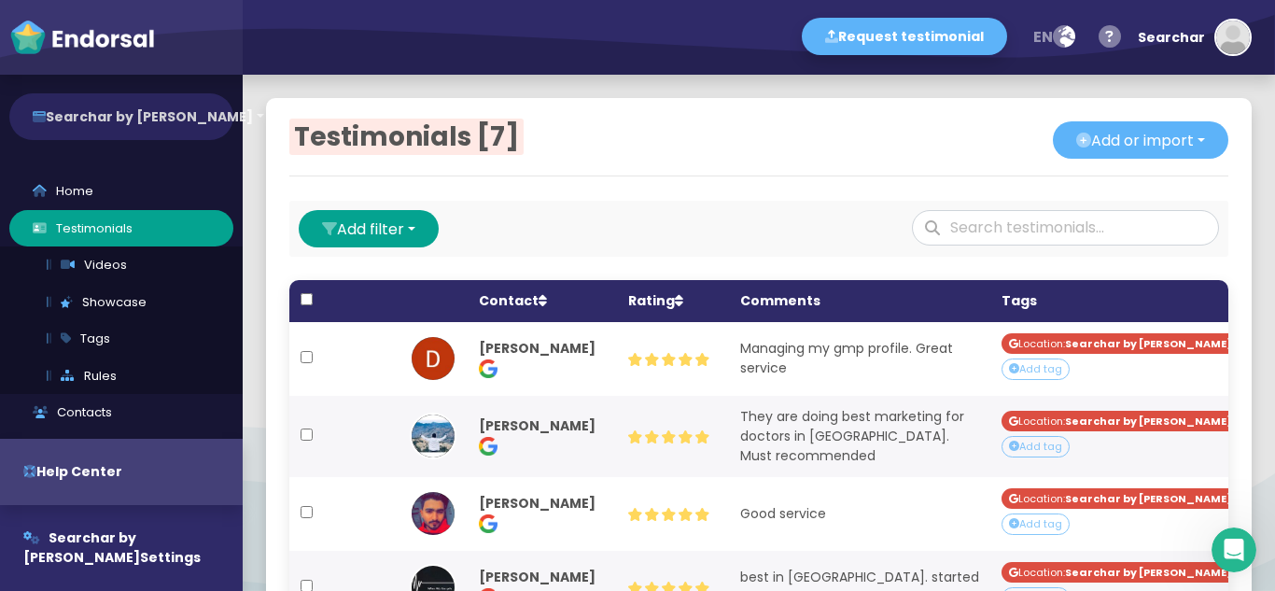
click at [147, 106] on button "Searchar by [PERSON_NAME]" at bounding box center [121, 116] width 224 height 47
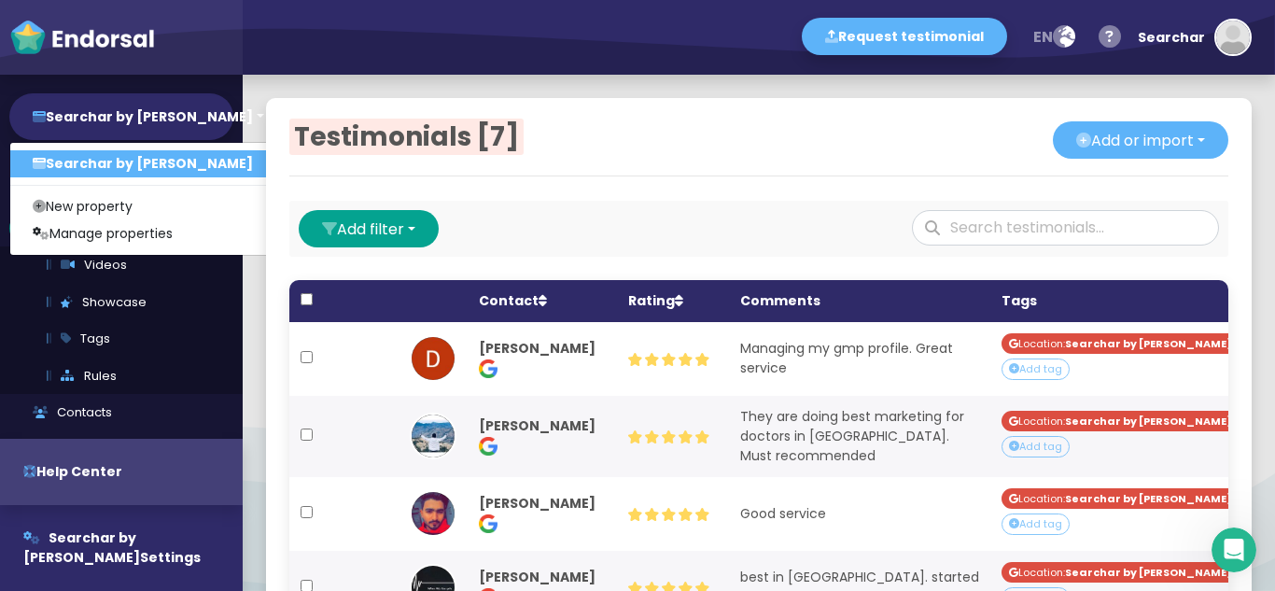
click at [136, 161] on link "Searchar by [PERSON_NAME]" at bounding box center [142, 163] width 265 height 27
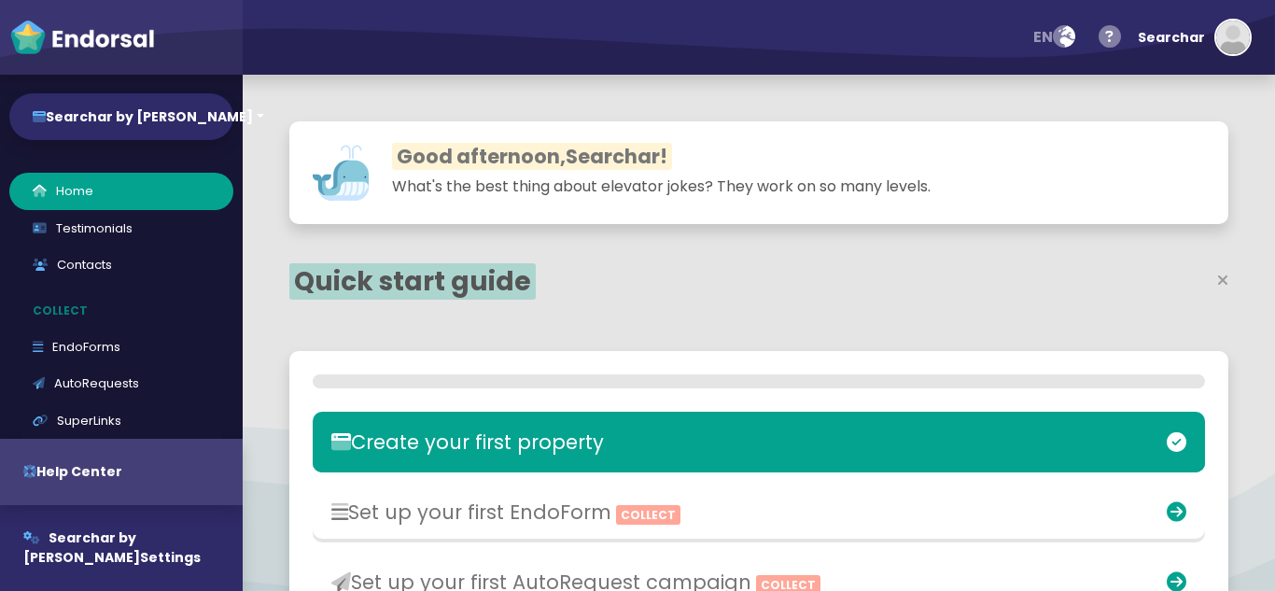
select select "14"
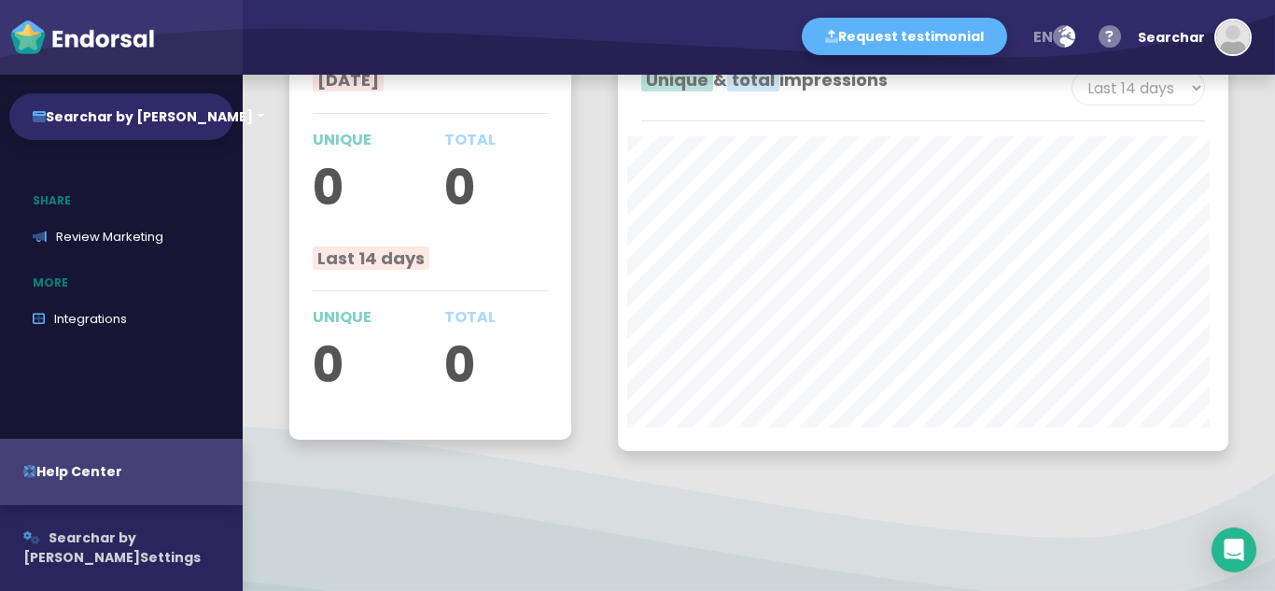
scroll to position [467, 0]
click at [102, 530] on span "Searchar by [PERSON_NAME]" at bounding box center [81, 547] width 117 height 38
